Goal: Task Accomplishment & Management: Manage account settings

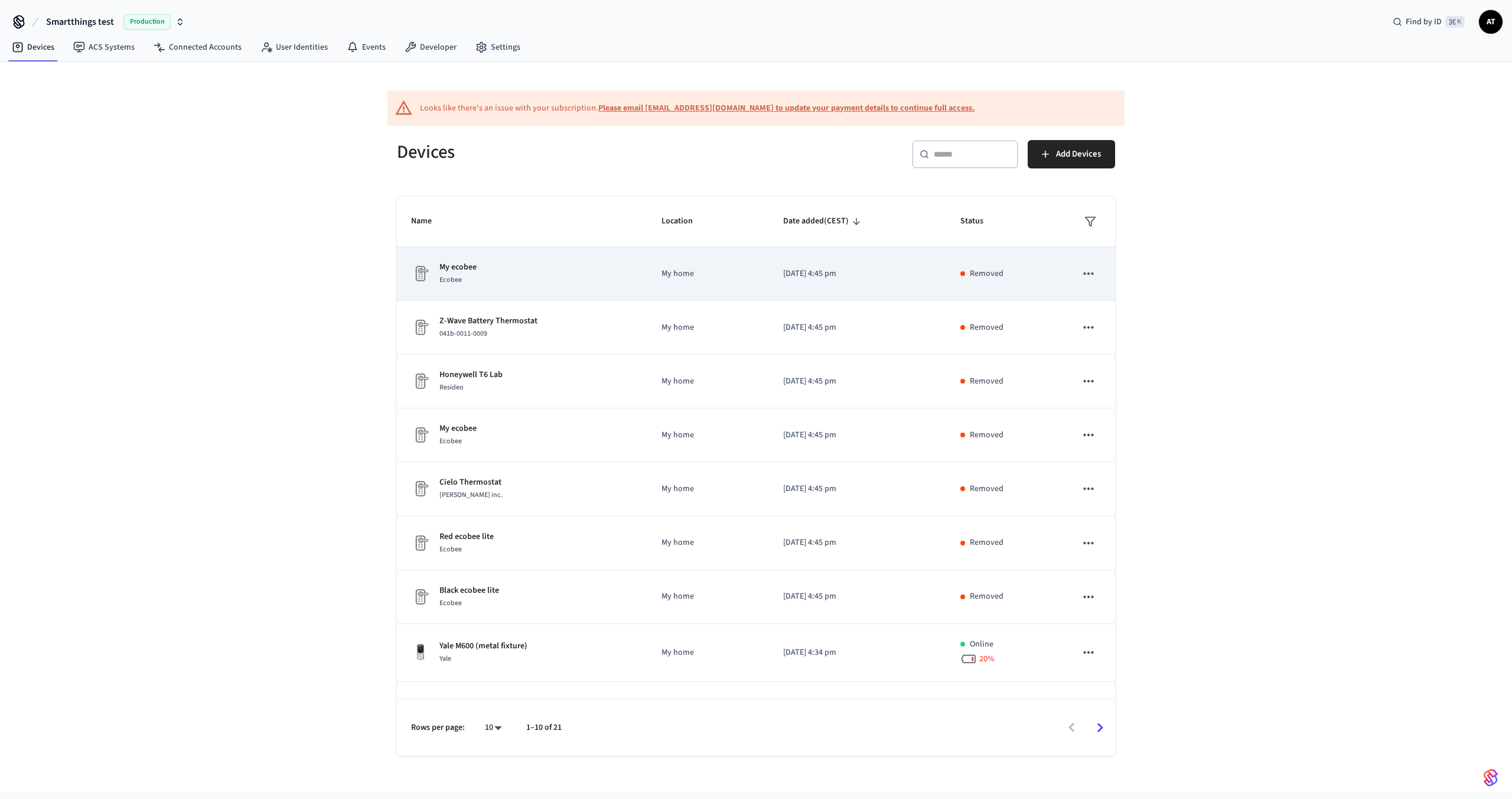
click at [770, 280] on td "[DATE] 4:45 pm" at bounding box center [857, 273] width 177 height 53
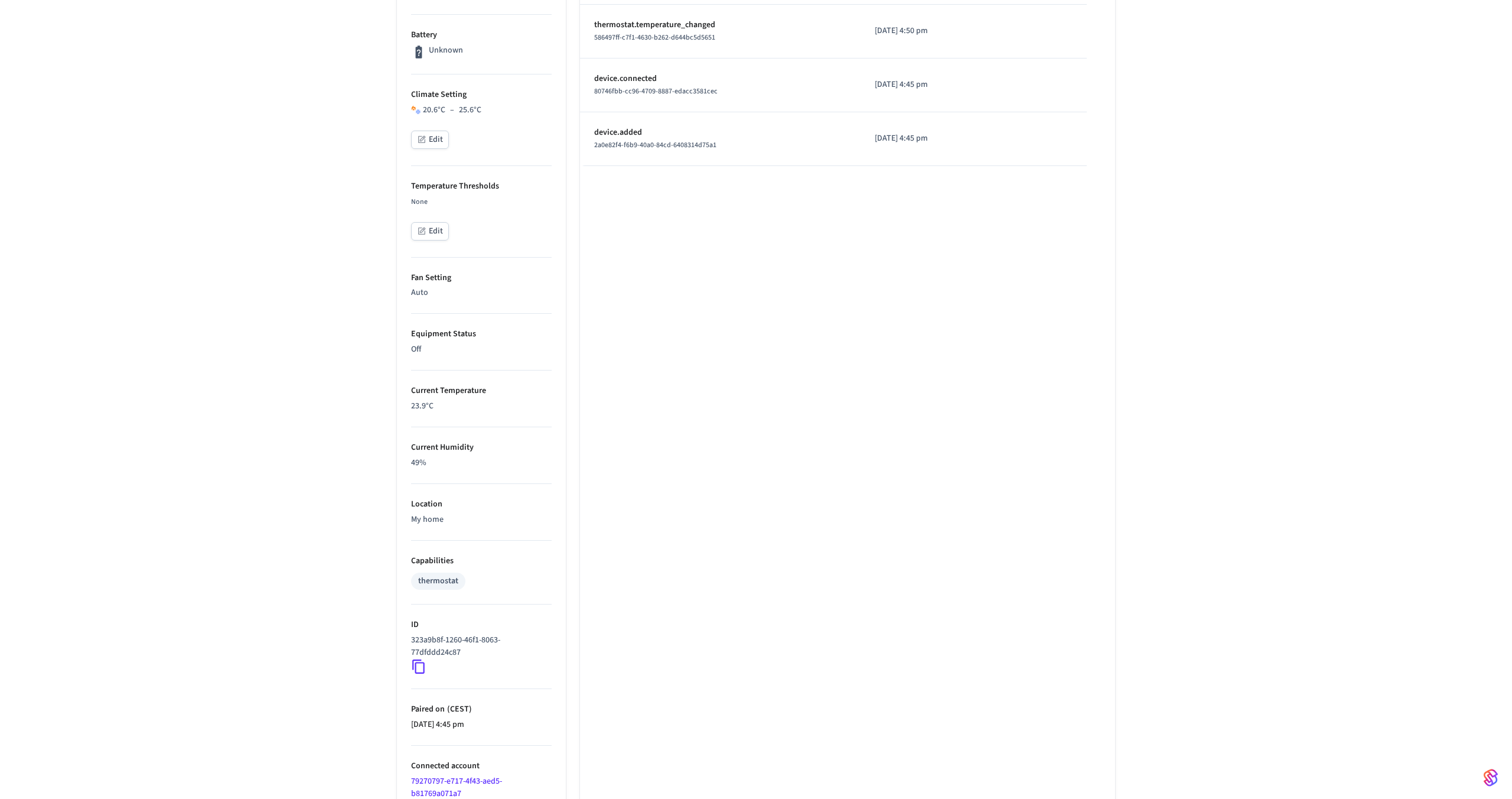
scroll to position [458, 0]
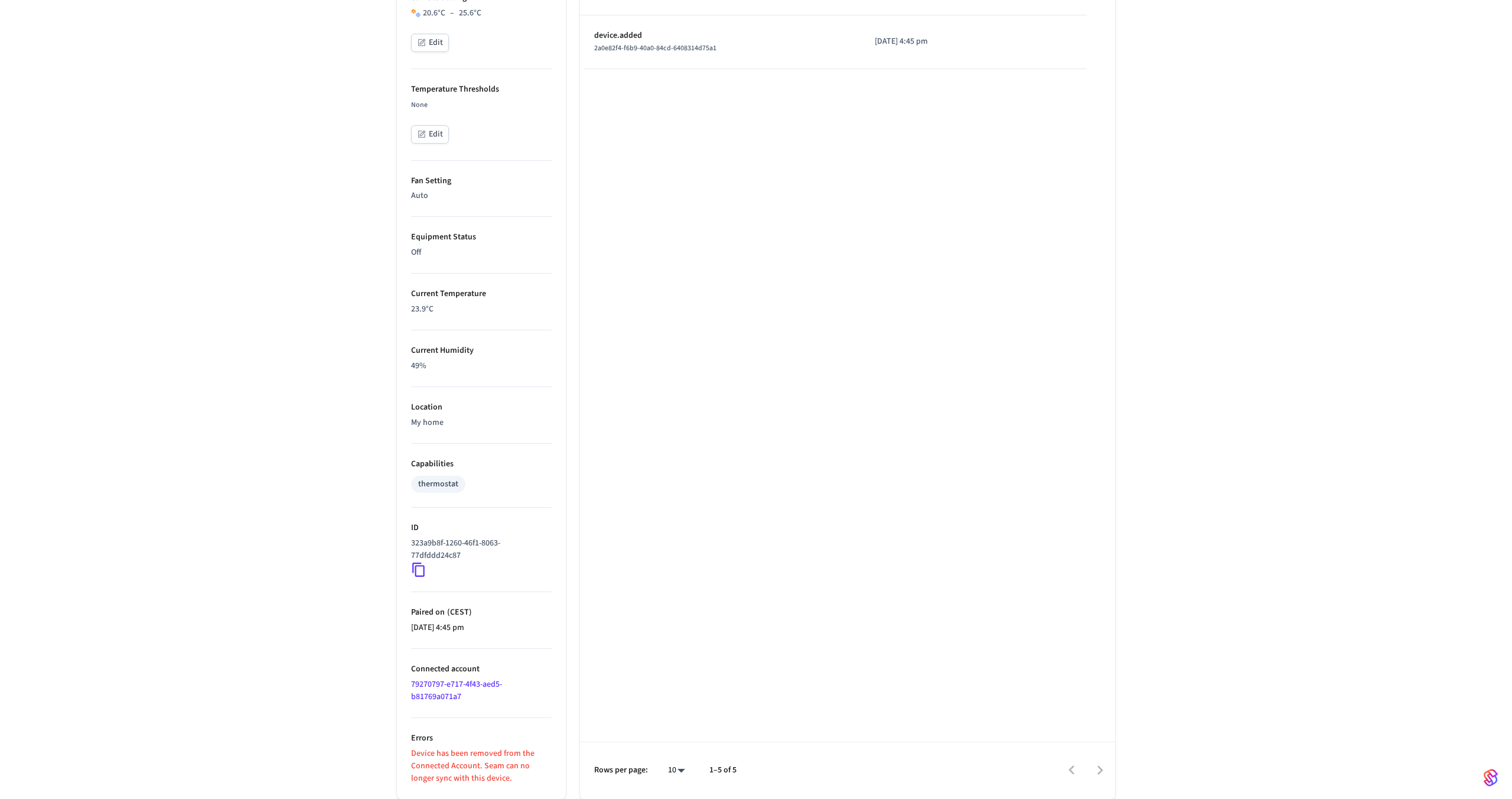
click at [417, 567] on icon at bounding box center [418, 569] width 15 height 15
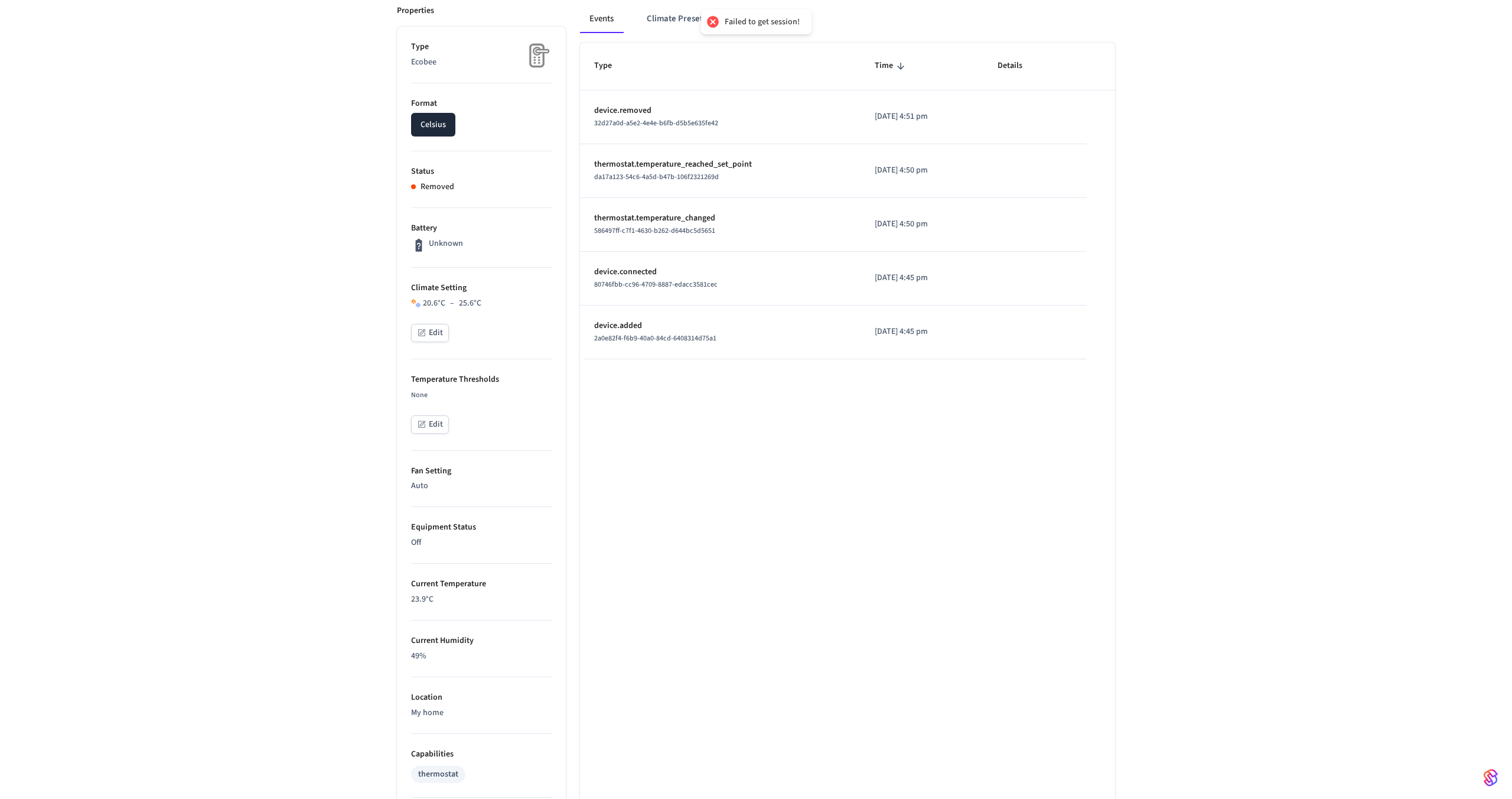
scroll to position [0, 0]
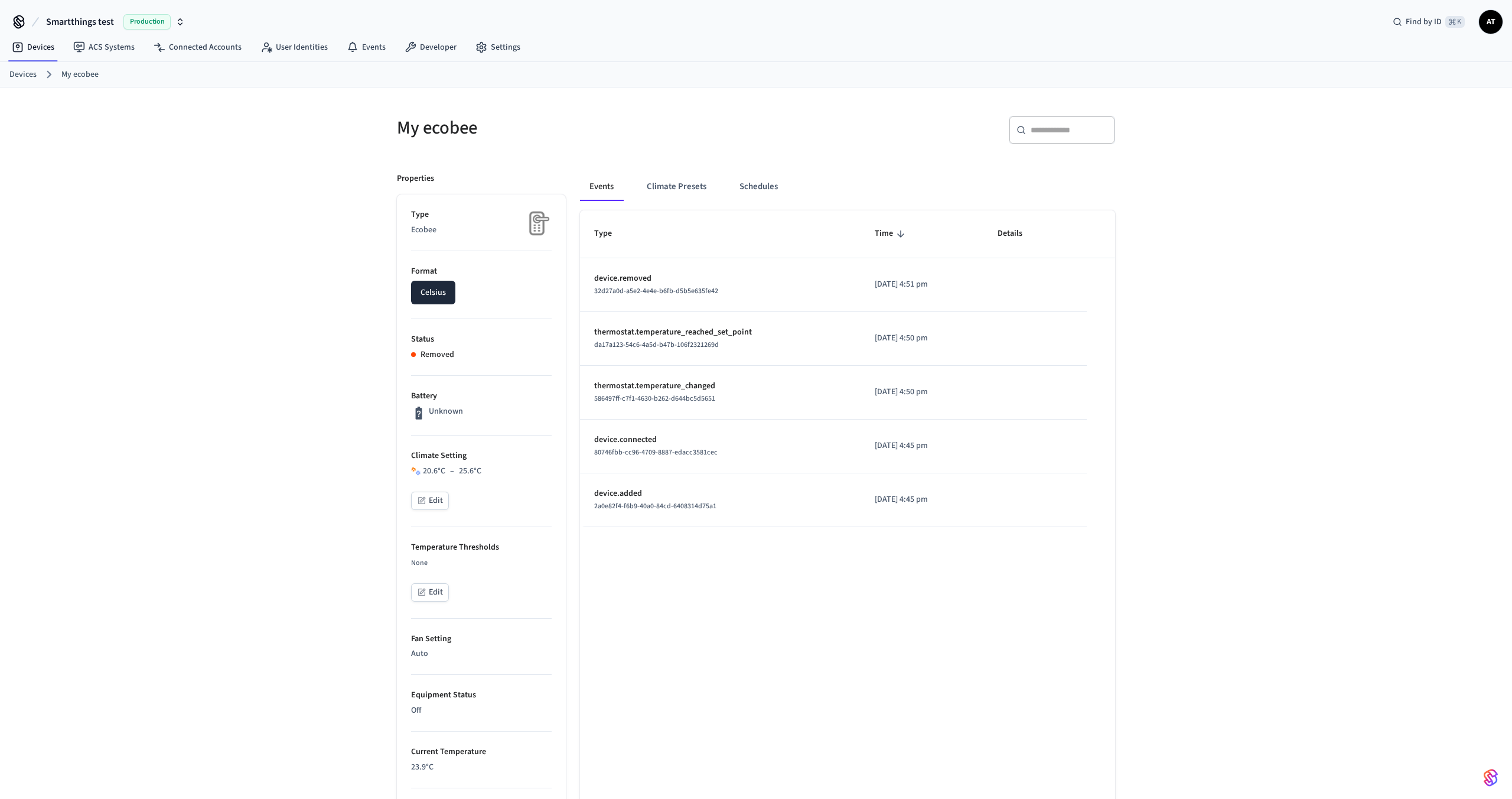
click at [424, 275] on p "Format" at bounding box center [481, 271] width 141 height 13
click at [424, 292] on button "Celsius" at bounding box center [433, 292] width 44 height 24
click at [28, 75] on link "Devices" at bounding box center [23, 75] width 27 height 13
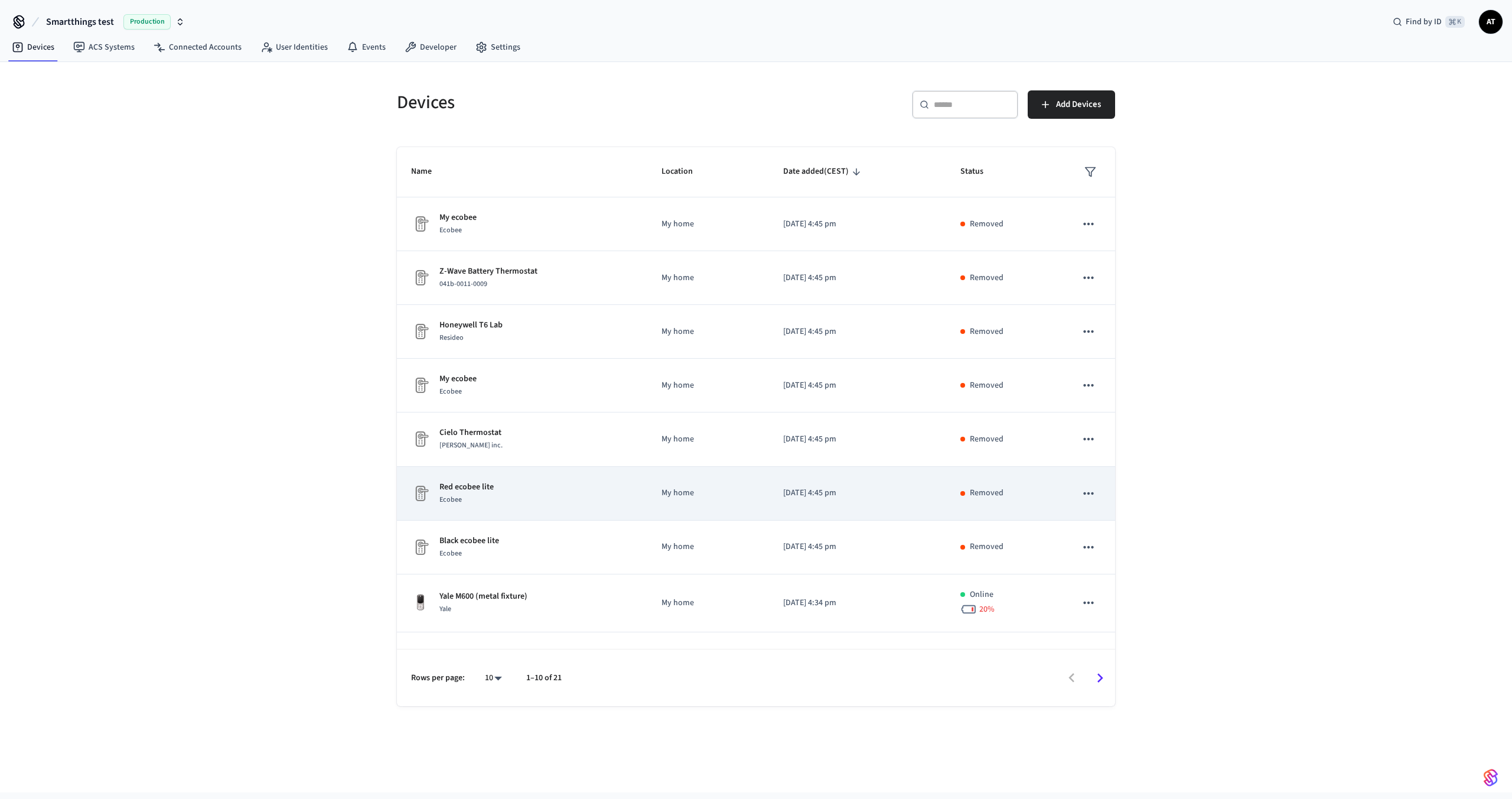
scroll to position [95, 0]
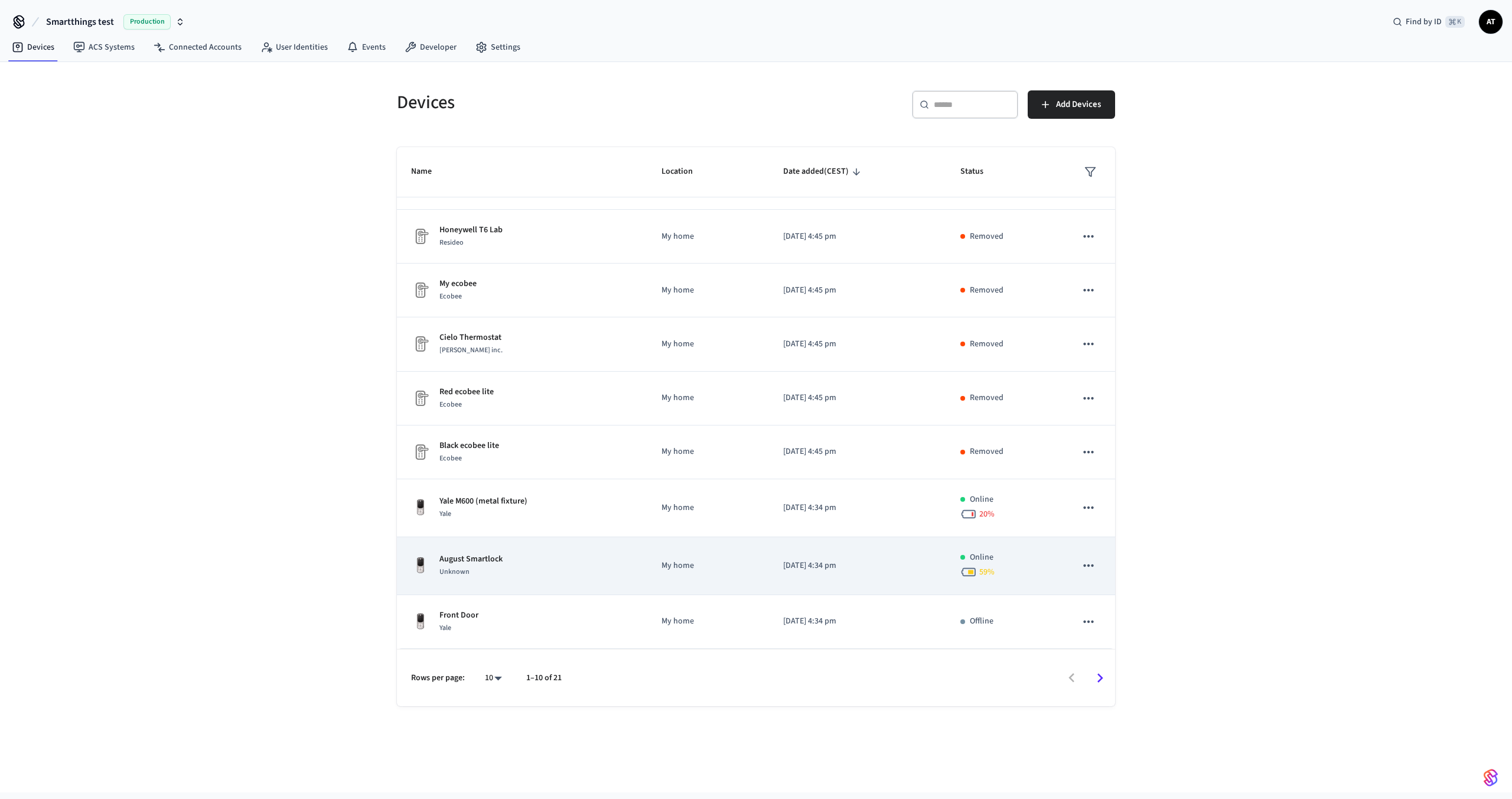
click at [534, 567] on div "August Smartlock Unknown" at bounding box center [522, 565] width 222 height 25
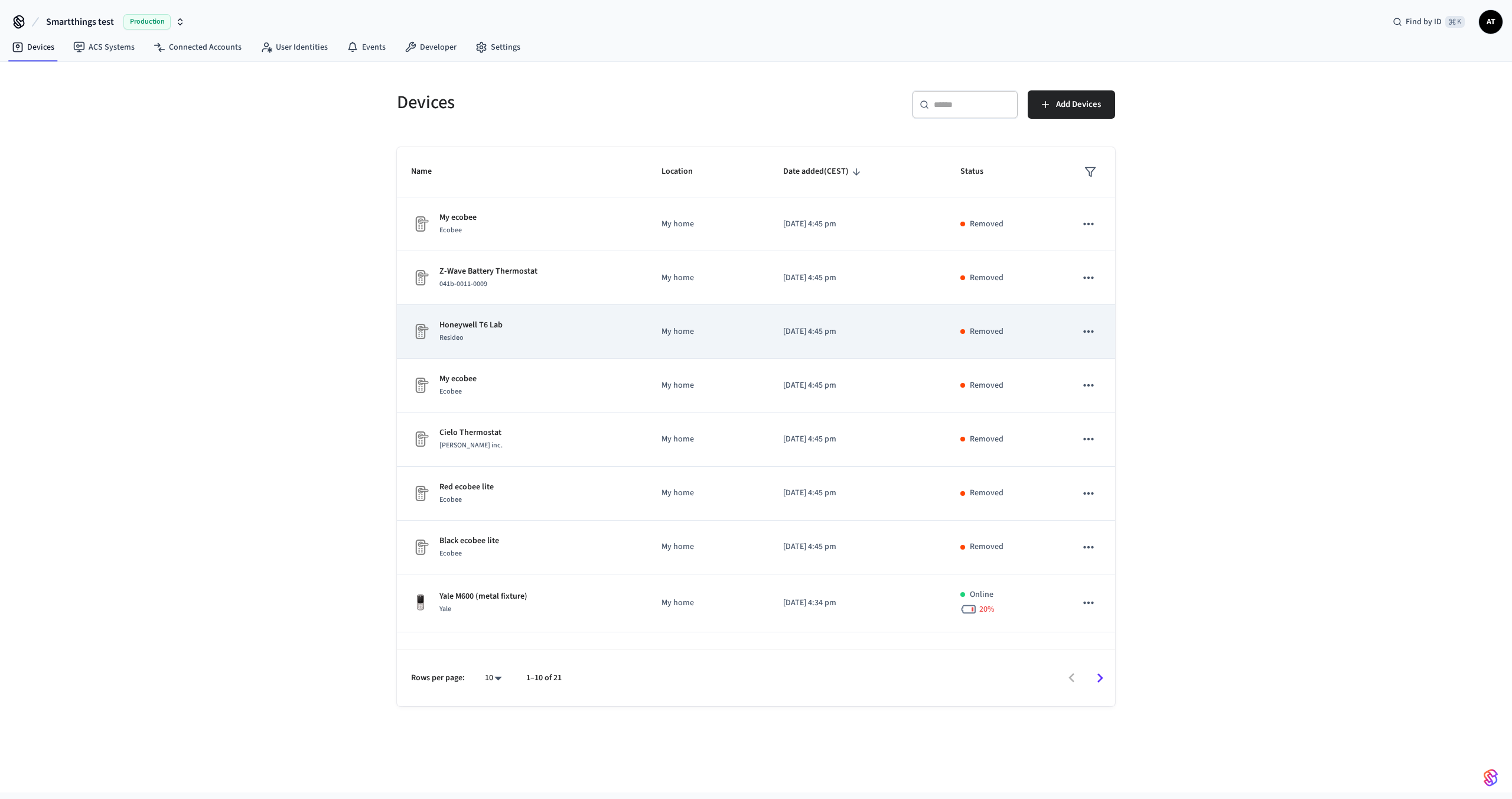
click at [496, 332] on div "Resideo" at bounding box center [471, 337] width 64 height 13
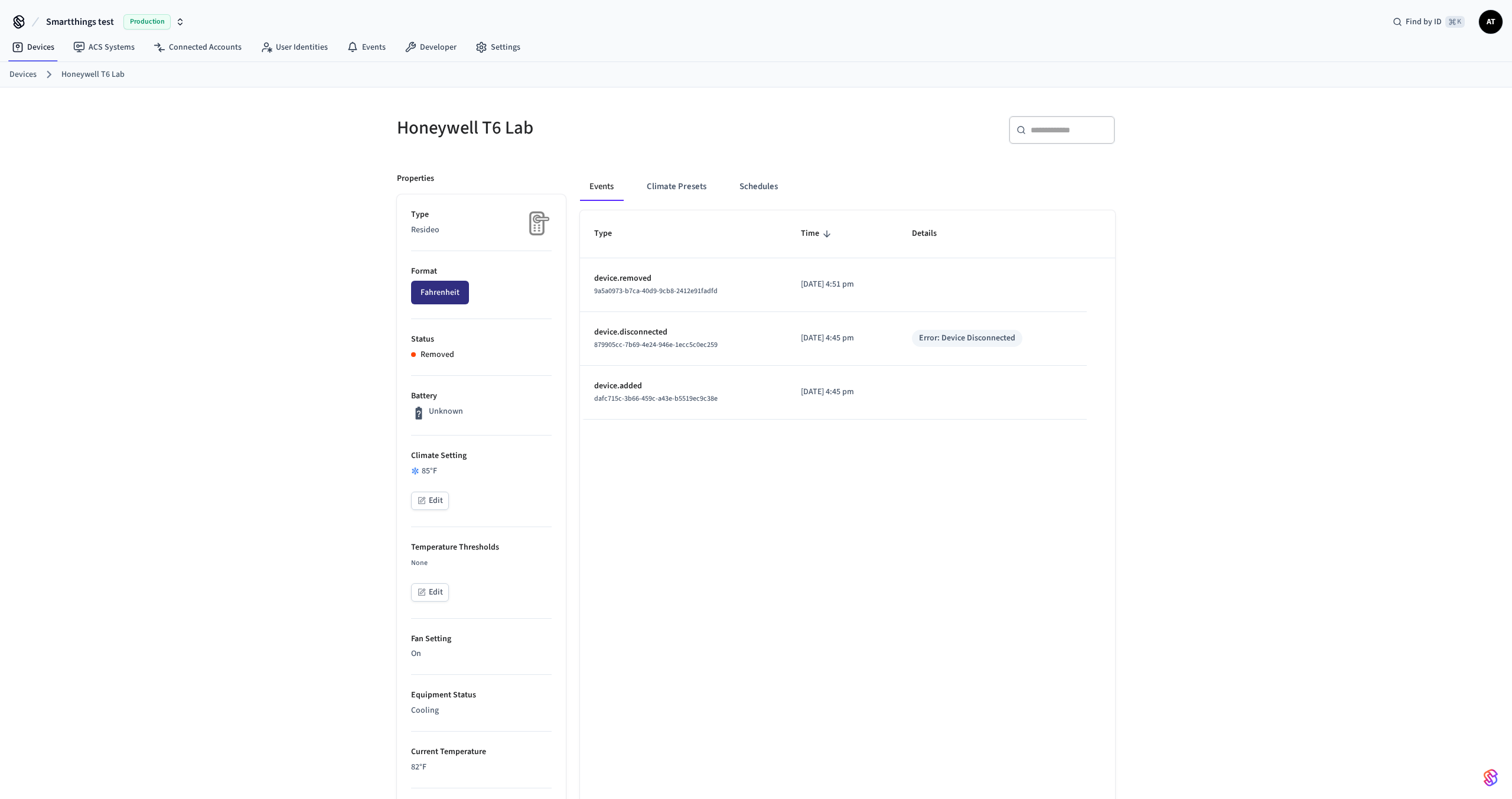
click at [457, 297] on button "Fahrenheit" at bounding box center [440, 292] width 58 height 24
click at [20, 76] on link "Devices" at bounding box center [23, 75] width 27 height 13
